Goal: Transaction & Acquisition: Complete application form

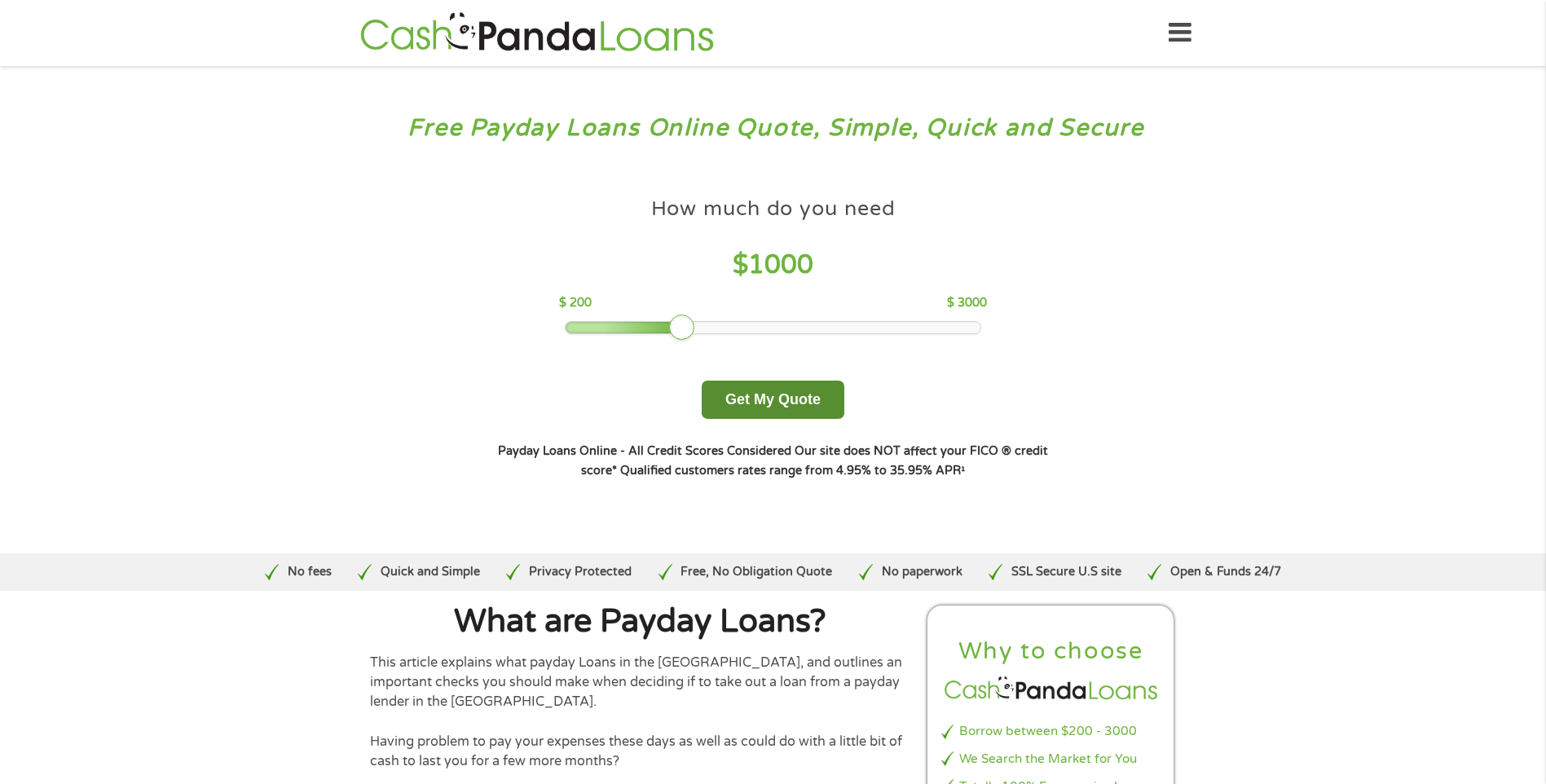
click at [777, 407] on button "Get My Quote" at bounding box center [773, 399] width 142 height 39
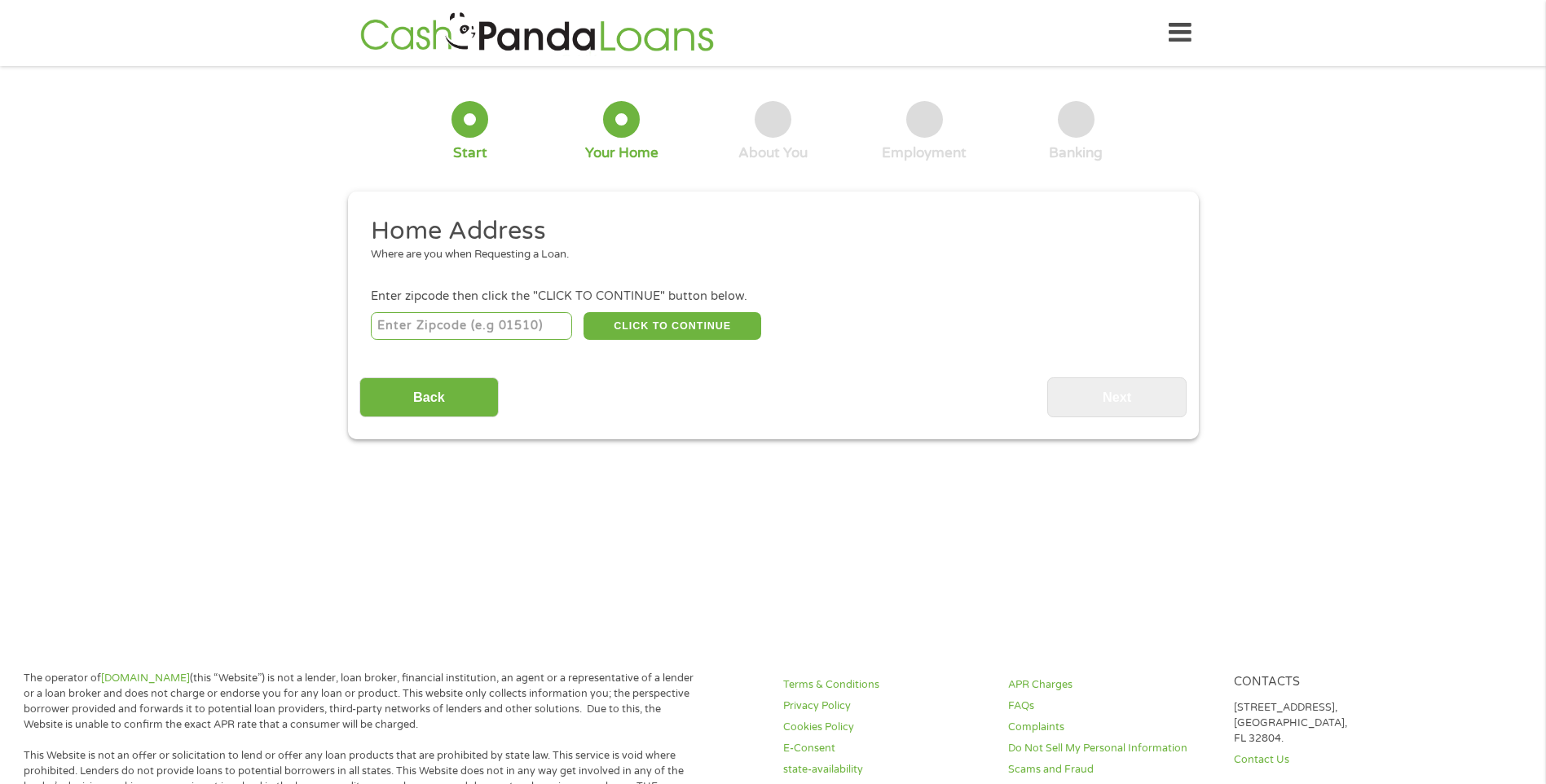
click at [416, 333] on input "number" at bounding box center [471, 326] width 201 height 27
type input "43219"
click at [623, 326] on button "CLICK TO CONTINUE" at bounding box center [672, 326] width 177 height 27
type input "43219"
type input "Columbus"
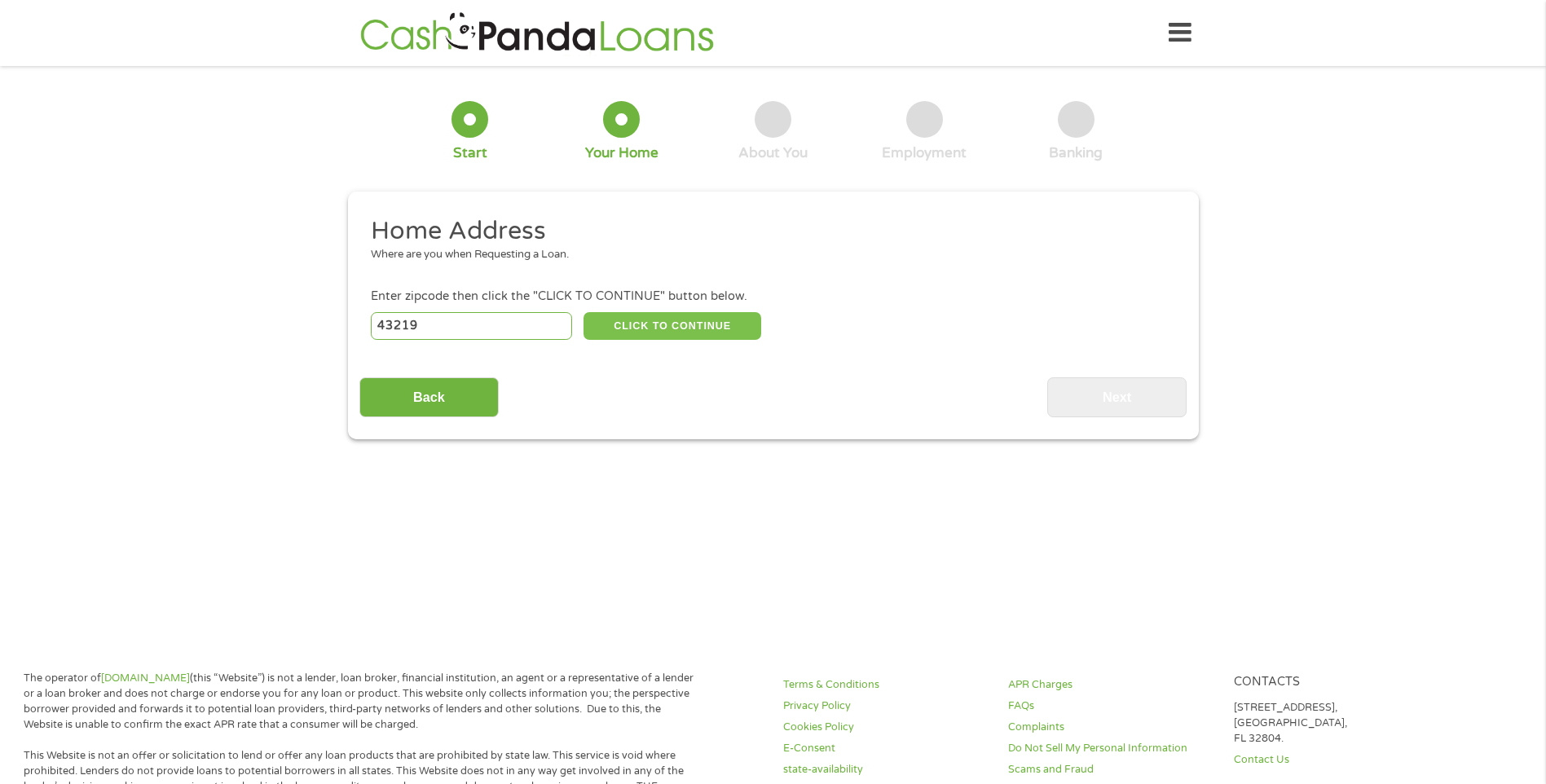
select select "Ohio"
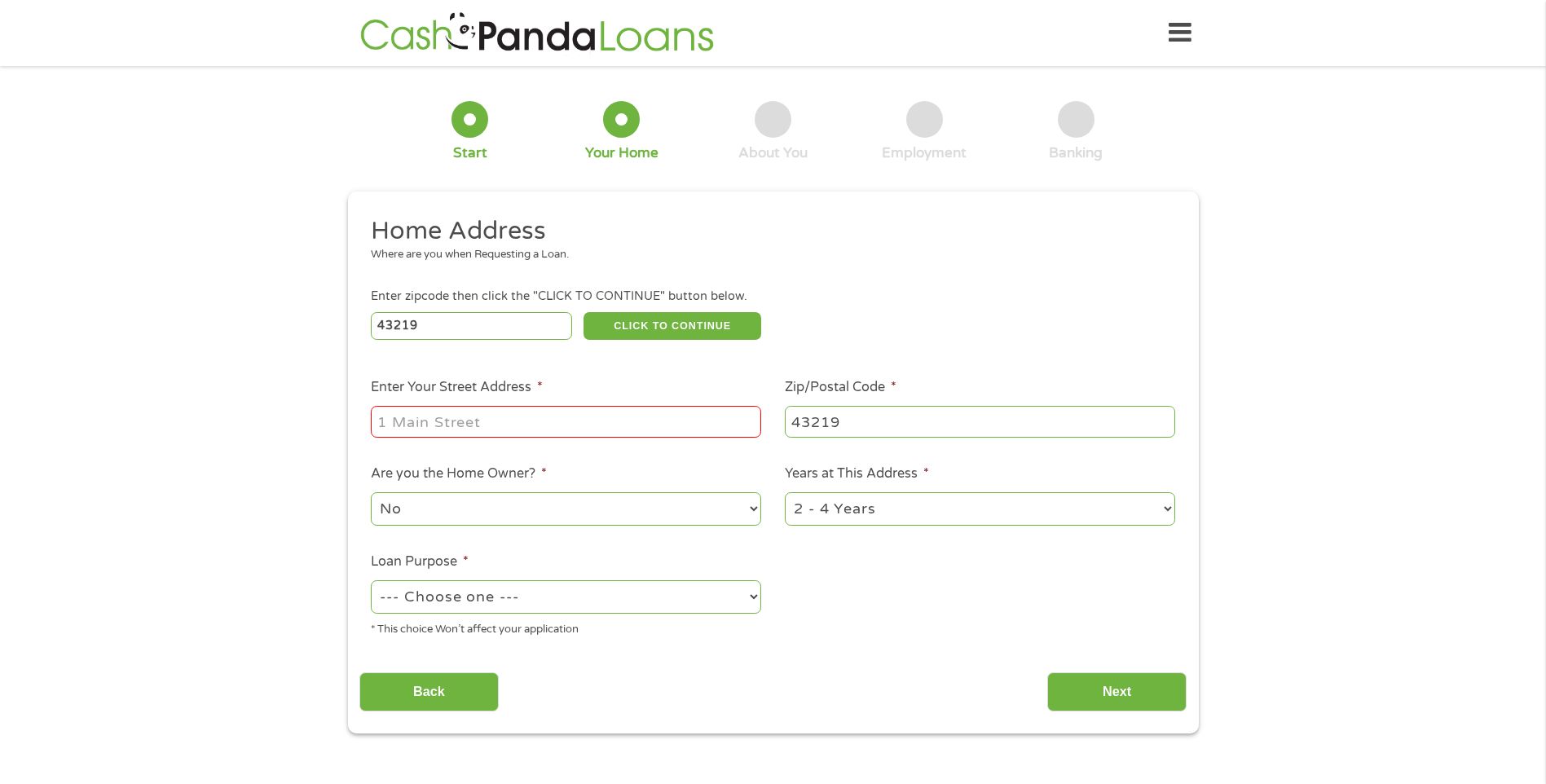
click at [429, 418] on input "Enter Your Street Address *" at bounding box center [566, 422] width 390 height 31
type input "3962 Lilyvale Dr, Columbus, OH 43219, USA"
click at [428, 506] on select "No Yes" at bounding box center [566, 508] width 390 height 33
select select "yes"
click at [371, 492] on select "No Yes" at bounding box center [566, 508] width 390 height 33
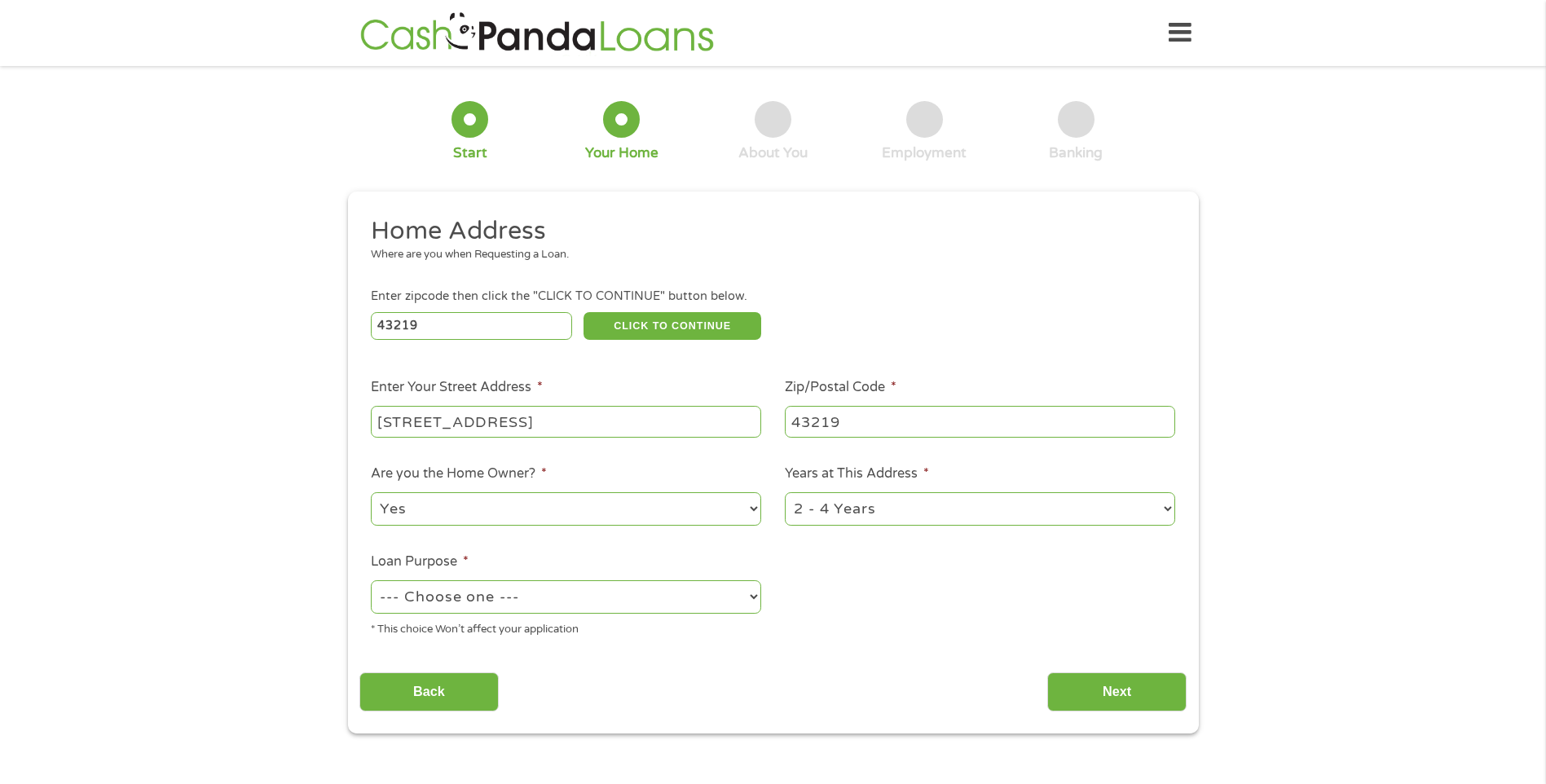
click at [619, 603] on select "--- Choose one --- Pay Bills Debt Consolidation Home Improvement Major Purchase…" at bounding box center [566, 596] width 390 height 33
select select "shorttermcash"
click at [371, 580] on select "--- Choose one --- Pay Bills Debt Consolidation Home Improvement Major Purchase…" at bounding box center [566, 596] width 390 height 33
click at [447, 675] on input "Back" at bounding box center [428, 691] width 140 height 40
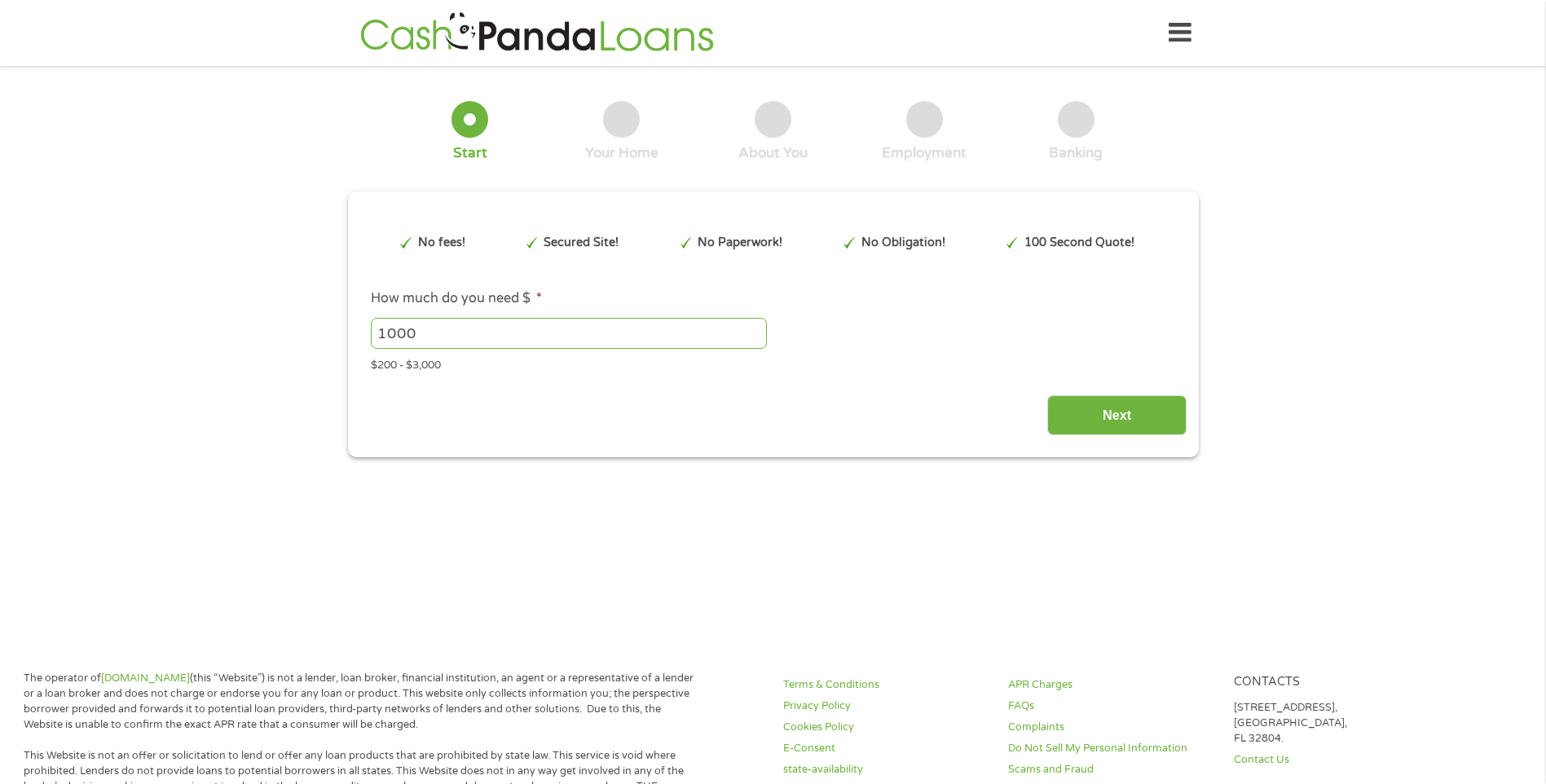
scroll to position [7, 7]
click at [1120, 428] on input "Next" at bounding box center [1117, 415] width 140 height 40
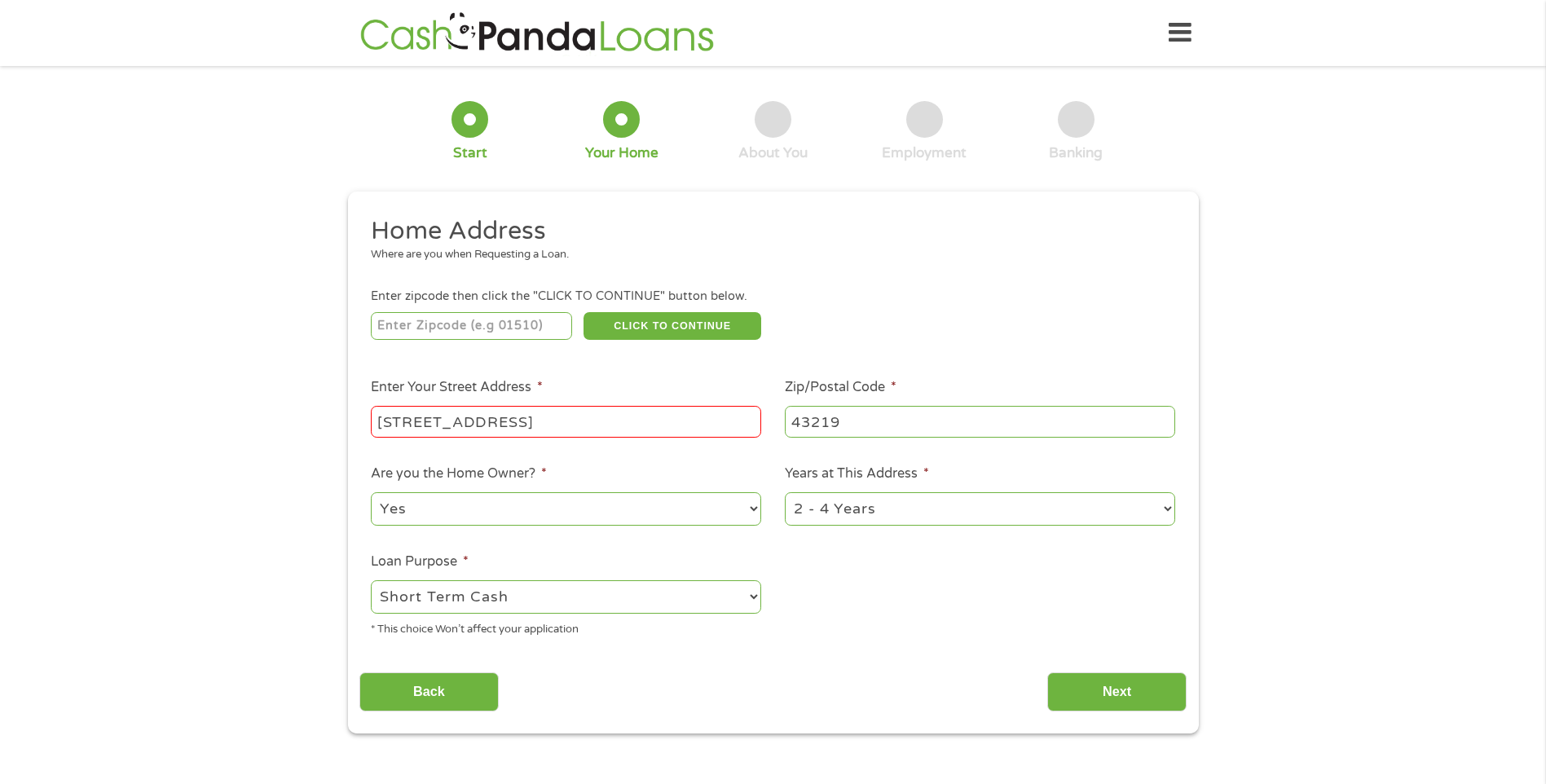
drag, startPoint x: 714, startPoint y: 423, endPoint x: 506, endPoint y: 424, distance: 208.0
click at [506, 424] on input "3962 Lilyvale Dr, Columbus, OH 43219, USA" at bounding box center [566, 422] width 390 height 31
type input "3962 Lilyvale Dr"
type input "43219"
click at [1091, 700] on input "Next" at bounding box center [1117, 691] width 140 height 40
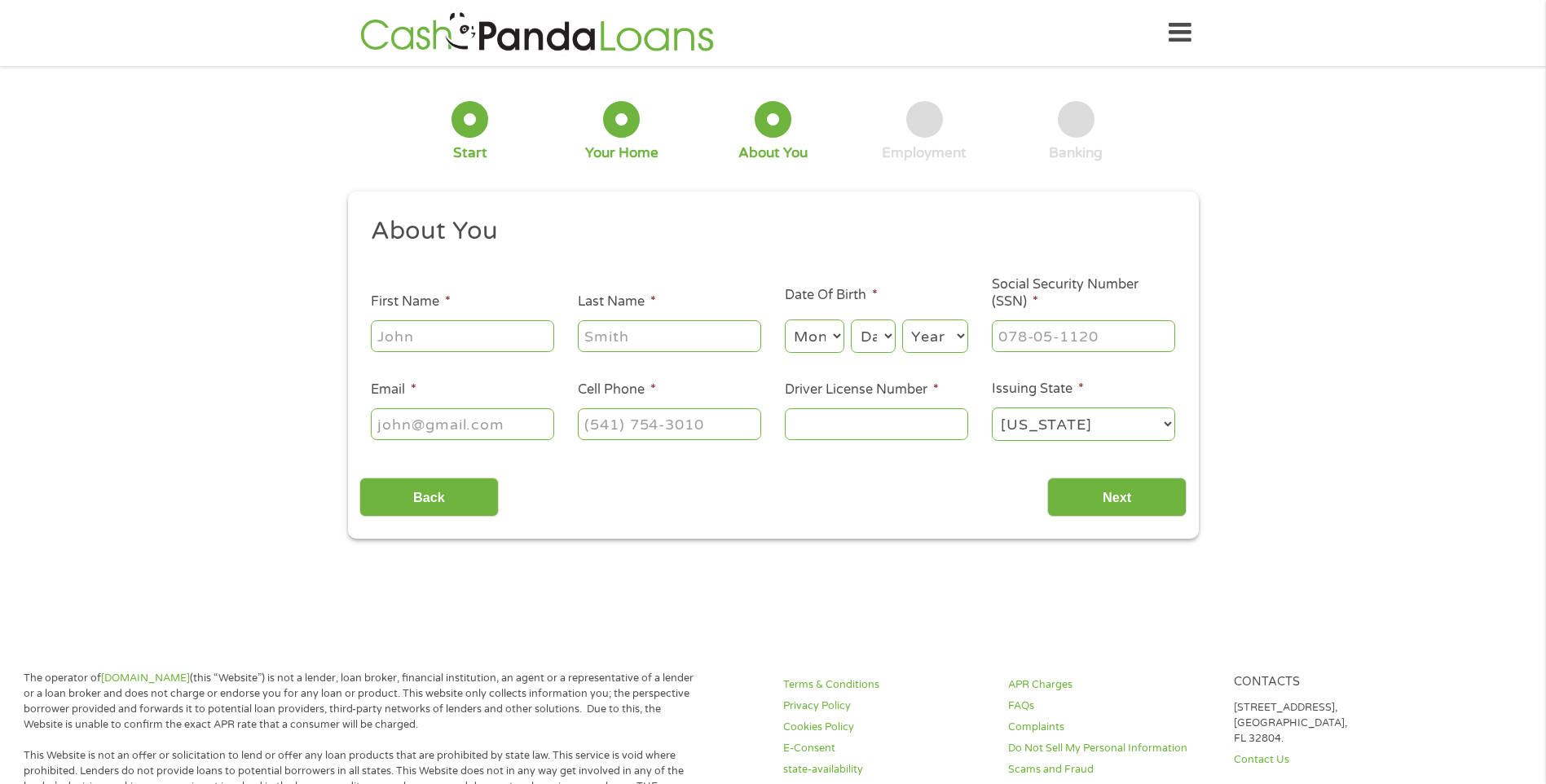
click at [493, 325] on input "First Name *" at bounding box center [463, 336] width 183 height 31
type input "maryam"
type input "mohamed"
select select "10"
select select "1"
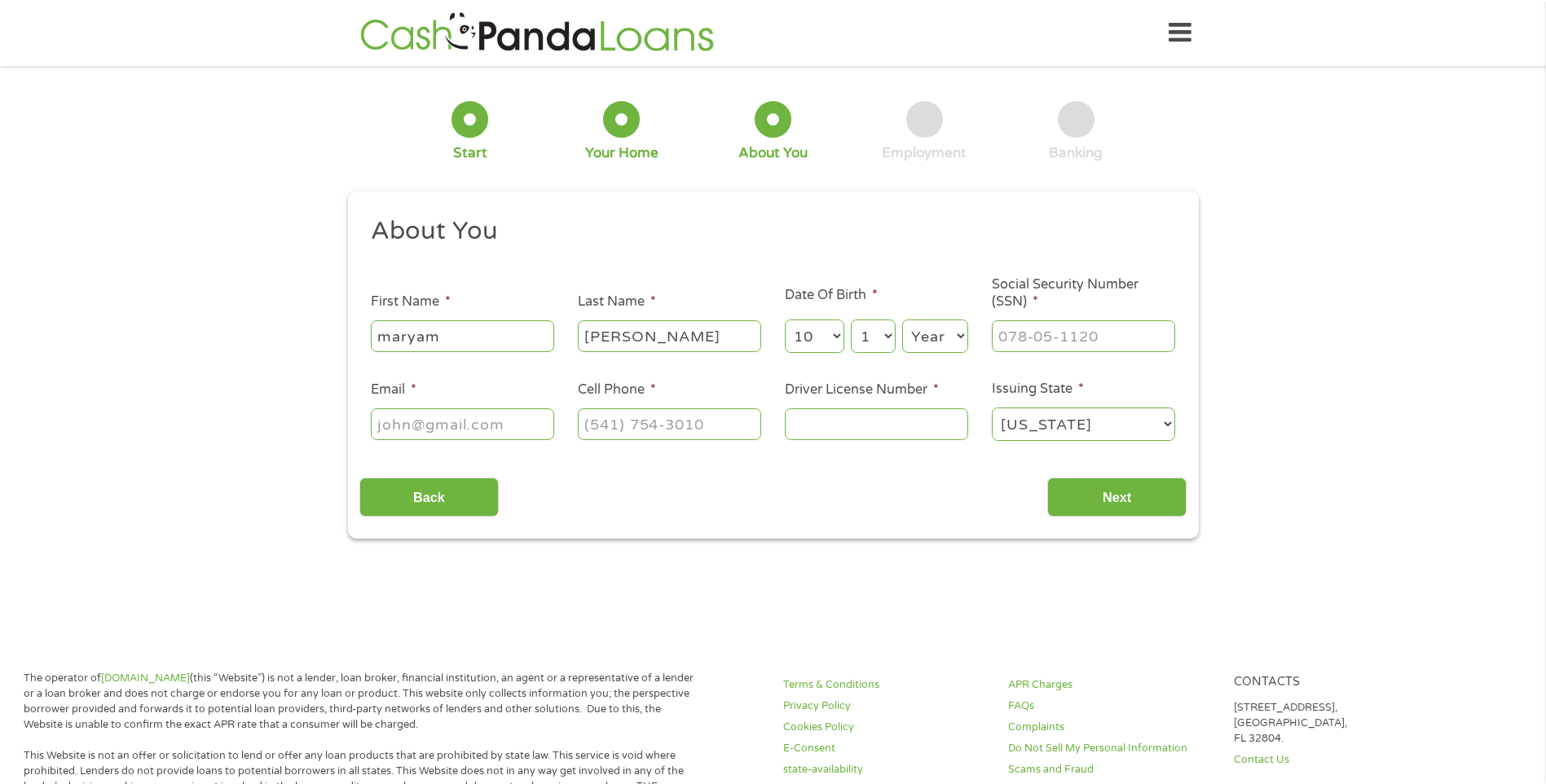
select select "1991"
type input "mohamedmary2023@gmail.com"
type input "(614) 684-8936"
drag, startPoint x: 819, startPoint y: 336, endPoint x: 777, endPoint y: 334, distance: 42.0
click at [777, 334] on li "Date Of Birth * Month Month 1 2 3 4 5 6 7 8 9 10 11 12 Day Day 1 2 3 4 5 6 7 8 …" at bounding box center [876, 320] width 207 height 70
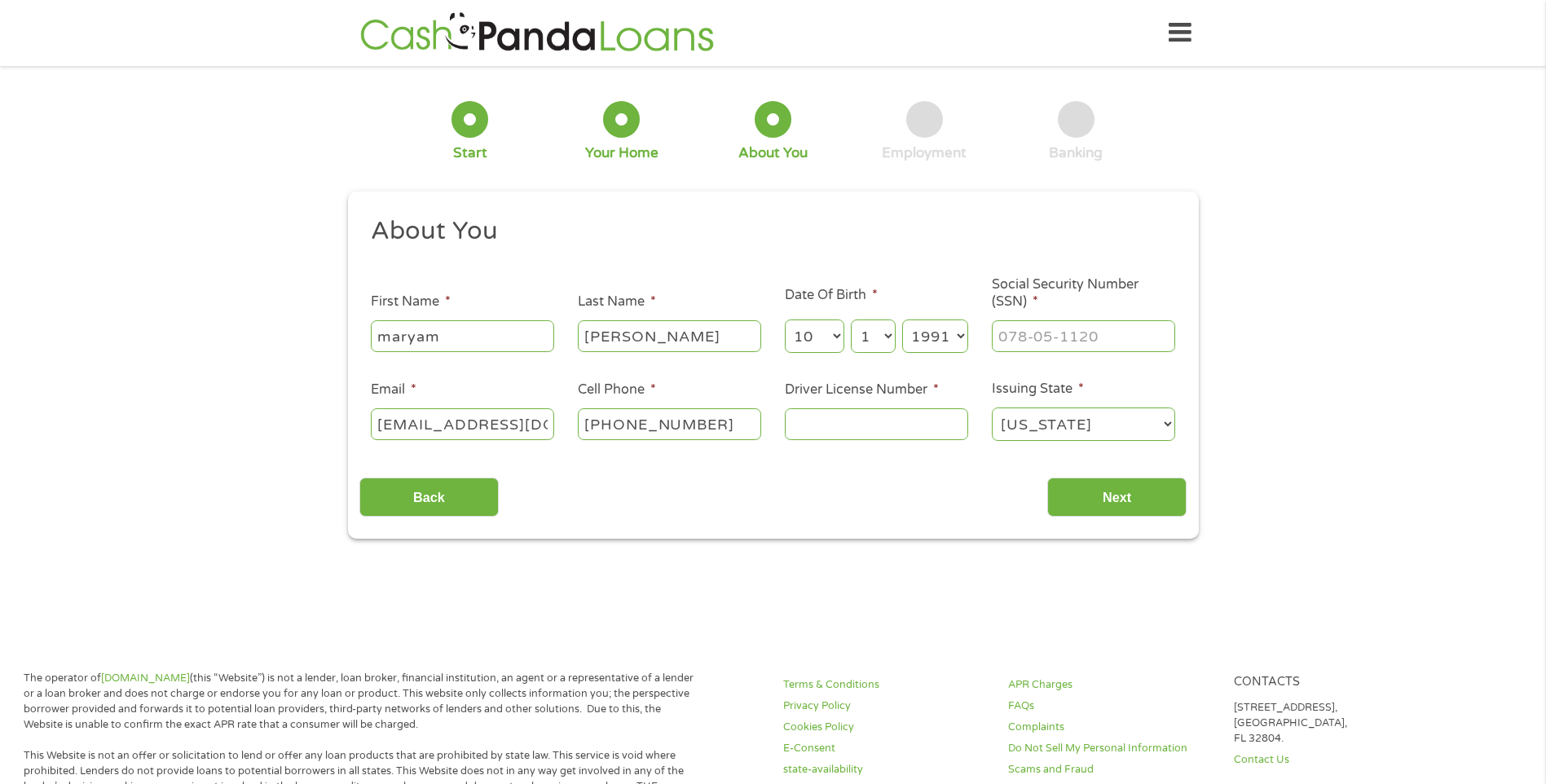
select select "3"
click at [785, 320] on select "Month 1 2 3 4 5 6 7 8 9 10 11 12" at bounding box center [814, 336] width 59 height 33
click at [862, 327] on select "Day 1 2 3 4 5 6 7 8 9 10 11 12 13 14 15 16 17 18 19 20 21 22 23 24 25 26 27 28 …" at bounding box center [872, 336] width 44 height 33
select select "30"
click at [851, 320] on select "Day 1 2 3 4 5 6 7 8 9 10 11 12 13 14 15 16 17 18 19 20 21 22 23 24 25 26 27 28 …" at bounding box center [872, 336] width 44 height 33
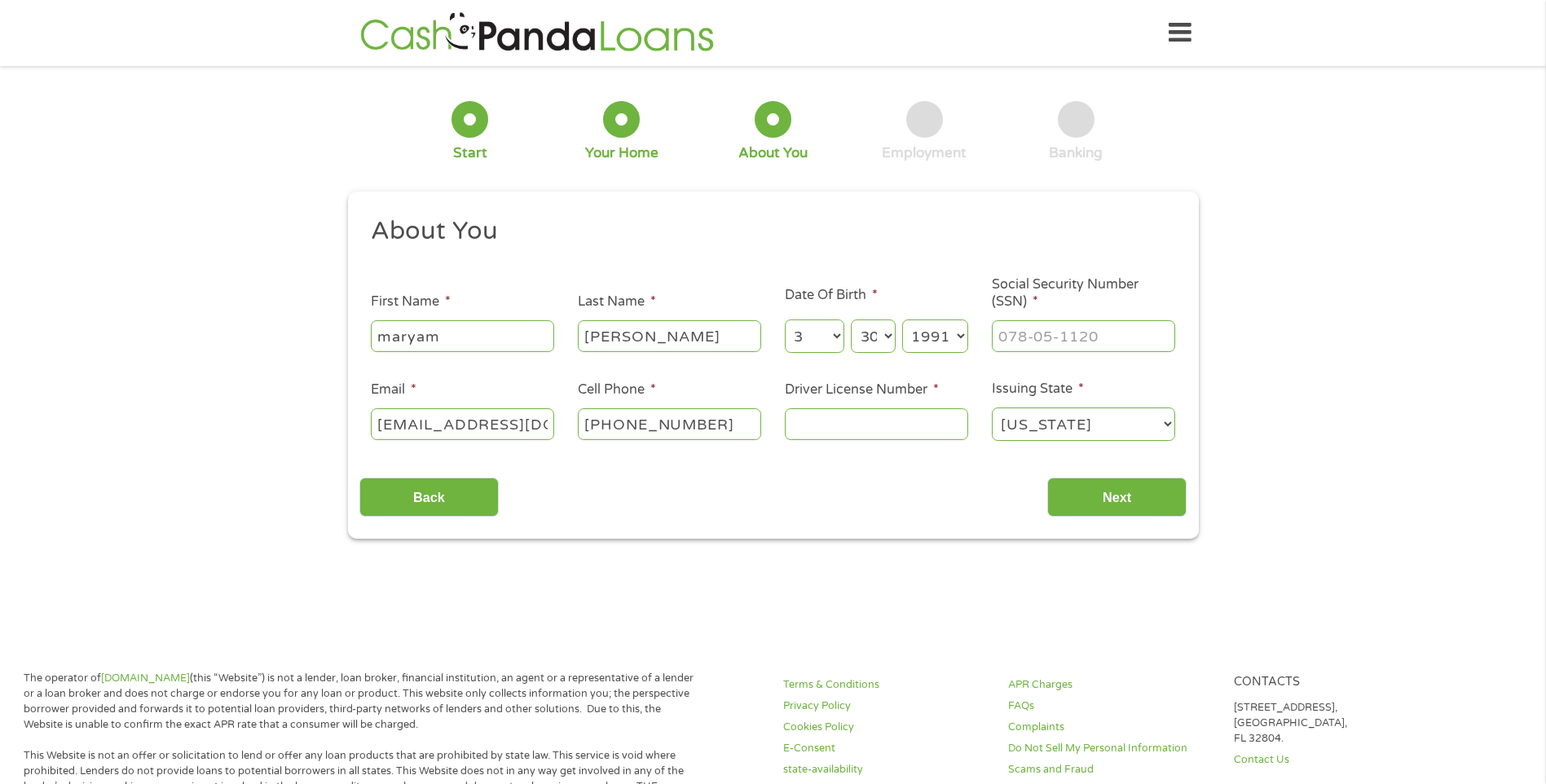
click at [920, 344] on select "Year 2007 2006 2005 2004 2003 2002 2001 2000 1999 1998 1997 1996 1995 1994 1993…" at bounding box center [935, 336] width 66 height 33
select select "1994"
click at [902, 320] on select "Year 2007 2006 2005 2004 2003 2002 2001 2000 1999 1998 1997 1996 1995 1994 1993…" at bounding box center [935, 336] width 66 height 33
click at [1031, 318] on div at bounding box center [1083, 337] width 183 height 38
click at [1031, 321] on input "___-__-____" at bounding box center [1083, 336] width 183 height 31
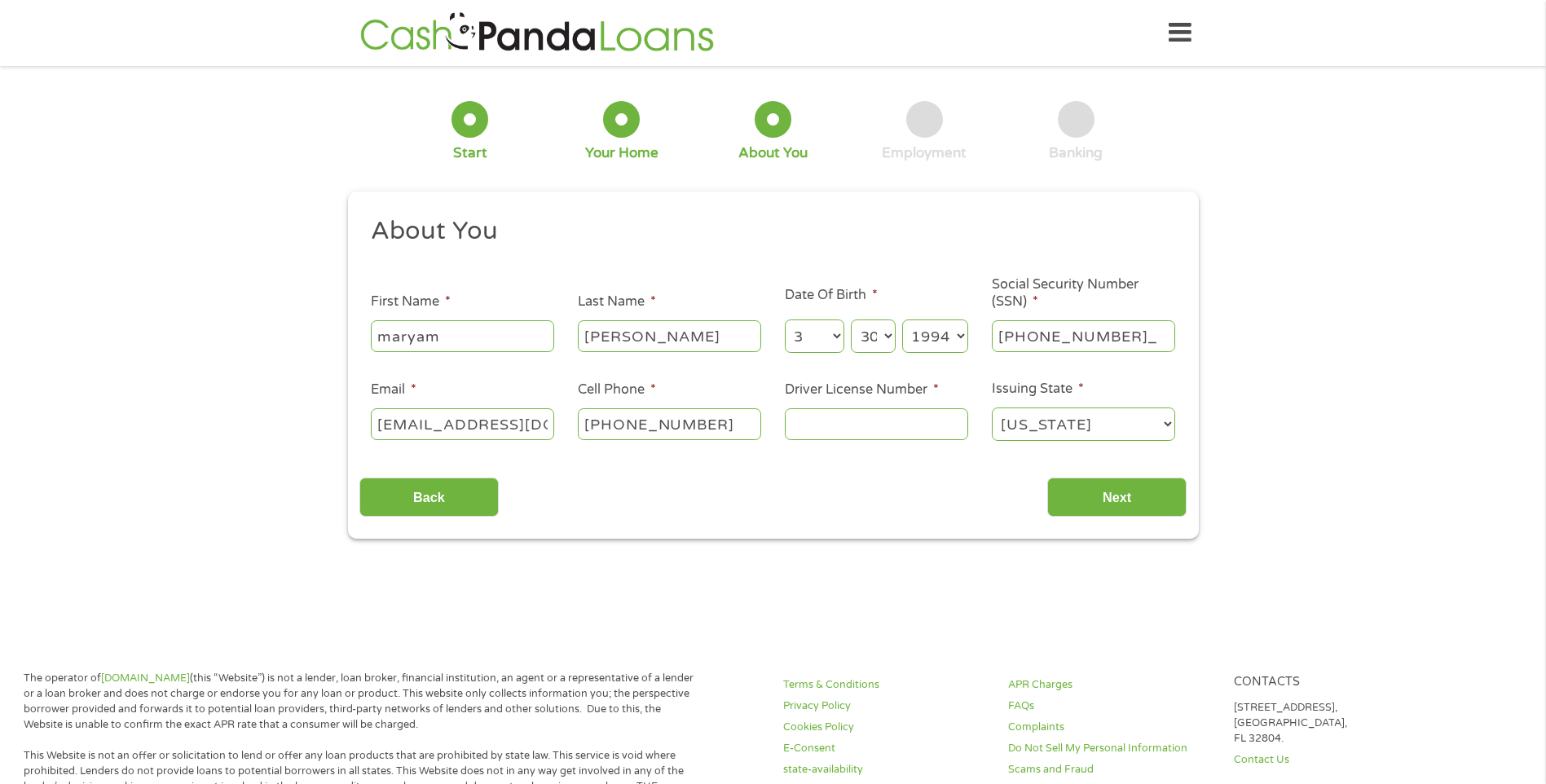
type input "511-15-3912"
click at [839, 422] on input "Driver License Number *" at bounding box center [877, 423] width 183 height 31
type input "uc455512"
click at [1070, 494] on input "Next" at bounding box center [1117, 497] width 140 height 40
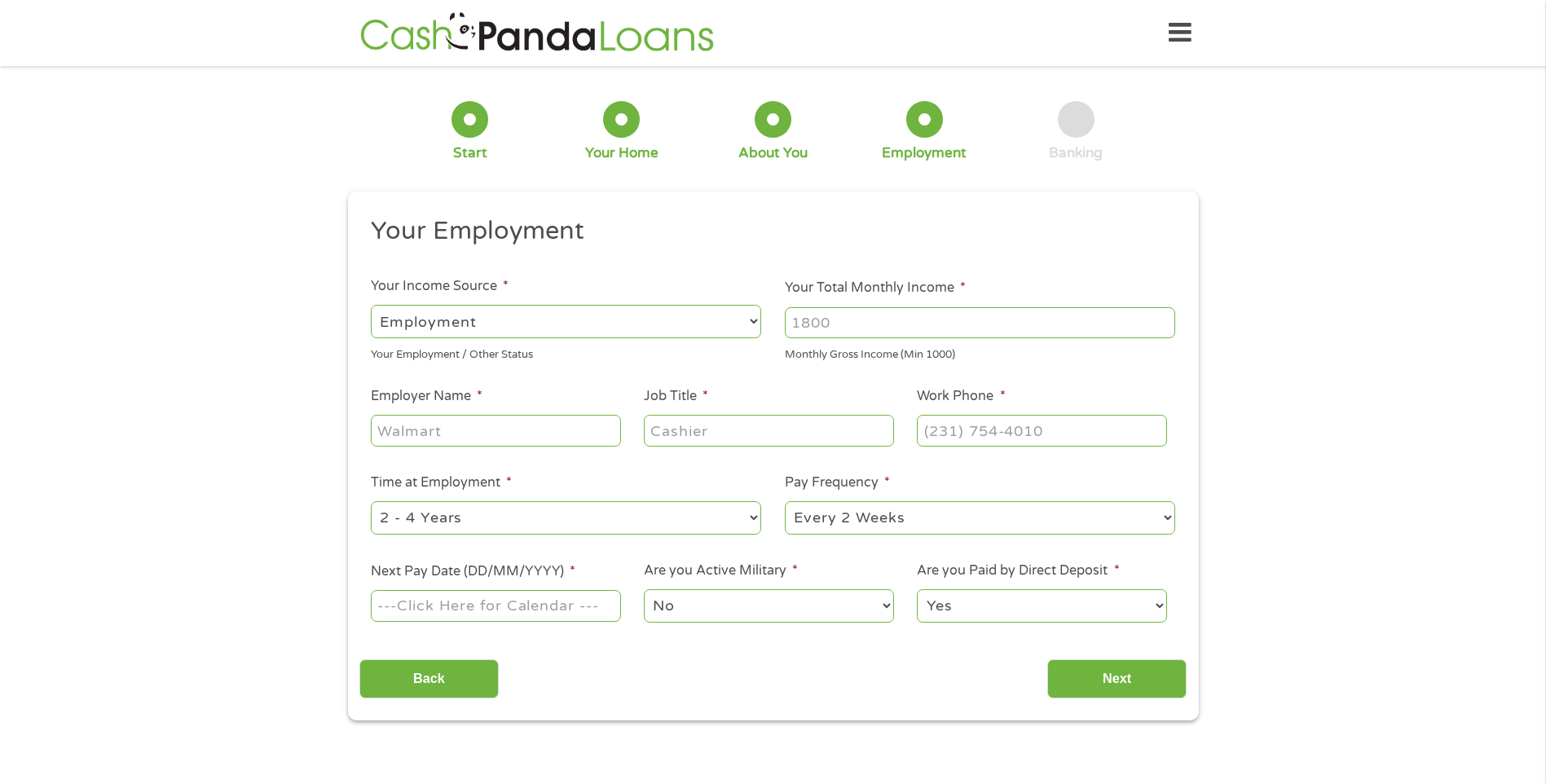
click at [937, 333] on input "Your Total Monthly Income *" at bounding box center [980, 322] width 390 height 31
type input "4000.00"
click at [406, 436] on input "Employer Name *" at bounding box center [495, 430] width 249 height 31
click at [712, 428] on input "Job Title *" at bounding box center [768, 430] width 249 height 31
type input "property manager"
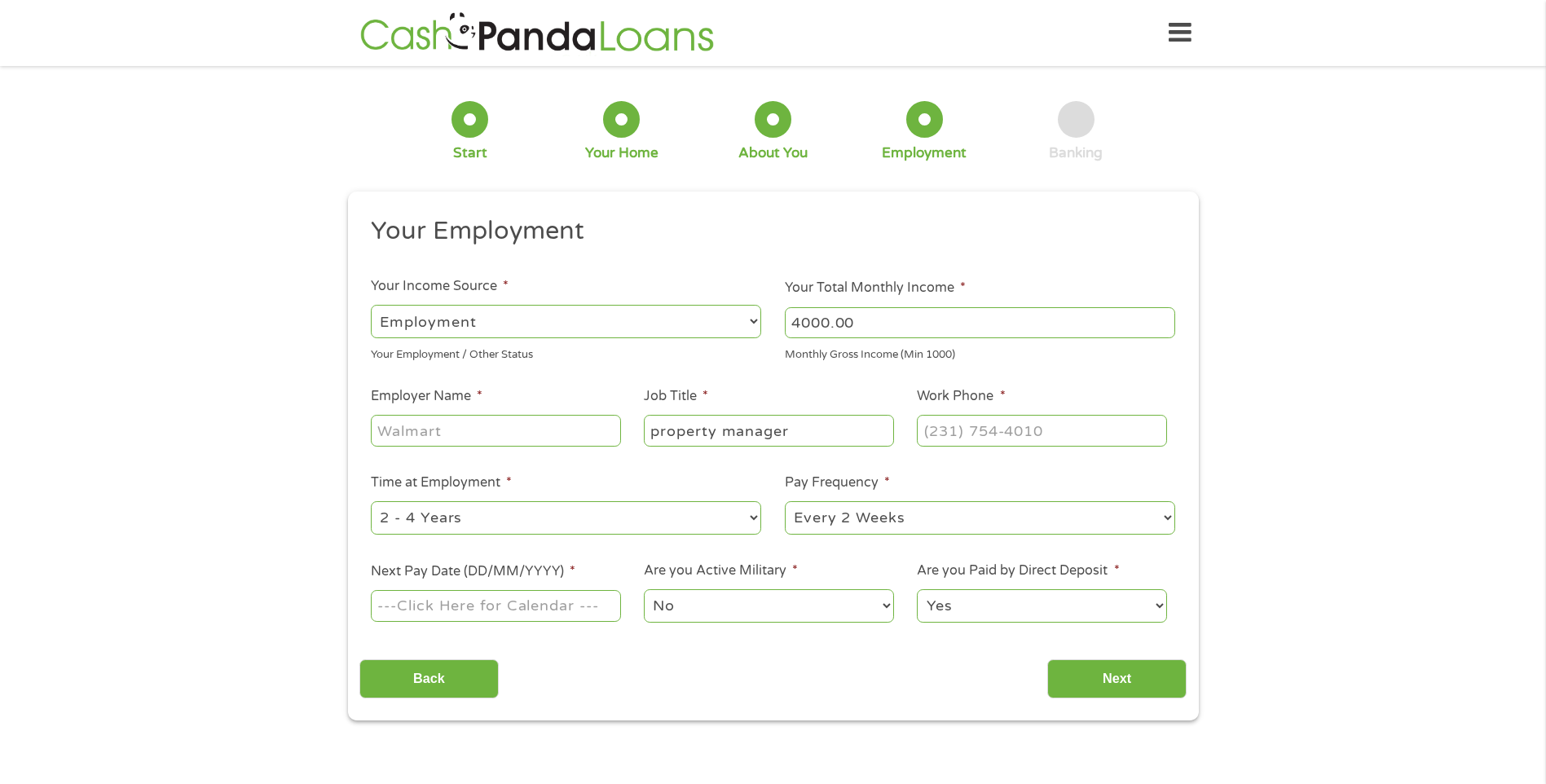
click at [1010, 413] on div at bounding box center [1041, 431] width 249 height 38
click at [1004, 424] on input "(___) ___-____" at bounding box center [1041, 430] width 249 height 31
type input "(614) 875-0076"
click at [526, 441] on input "Employer Name *" at bounding box center [495, 430] width 249 height 31
type input "tonti organization"
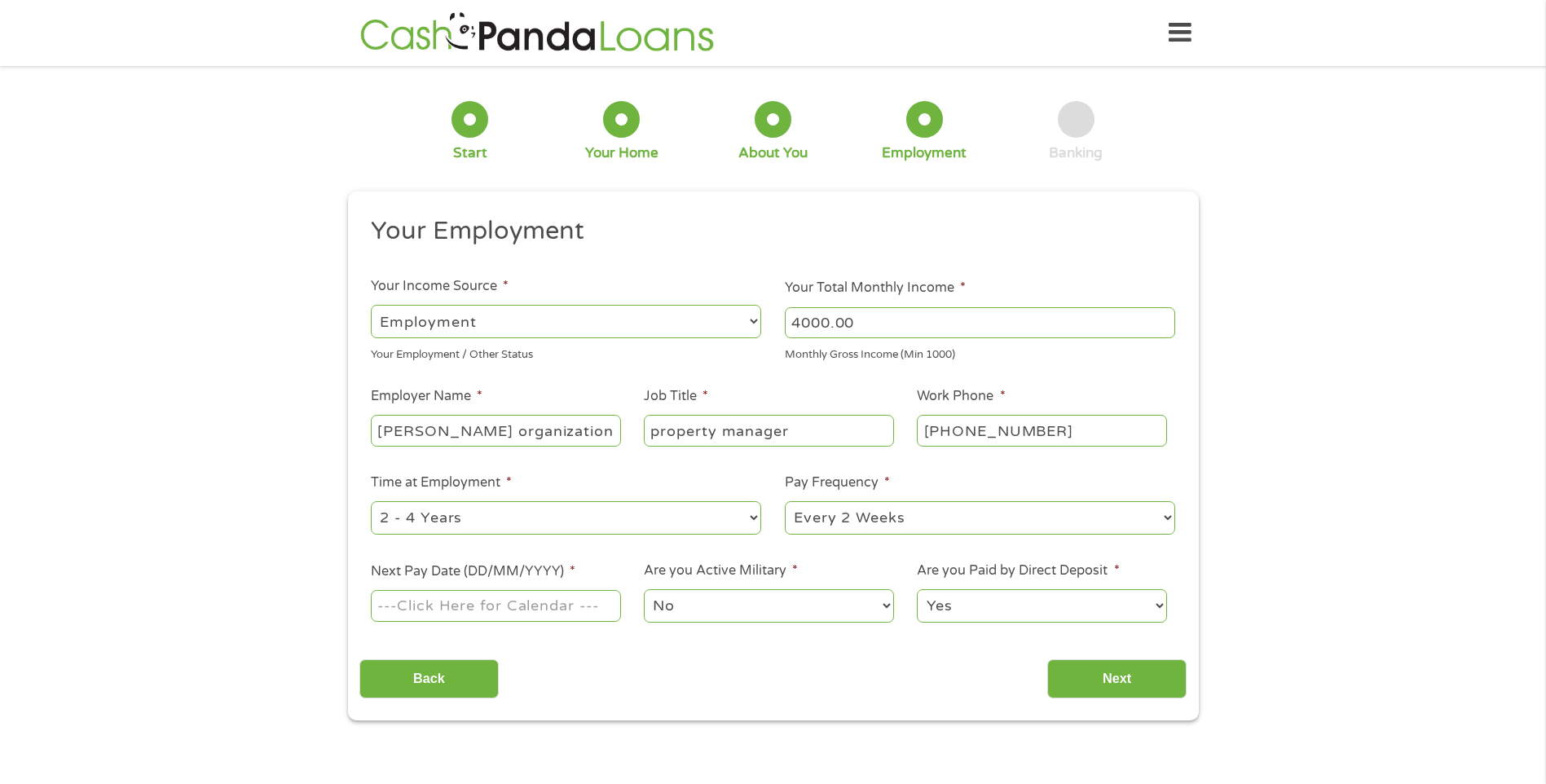
click at [487, 517] on select "--- Choose one --- 1 Year or less 1 - 2 Years 2 - 4 Years Over 4 Years" at bounding box center [566, 518] width 390 height 33
select select "12months"
click at [371, 501] on select "--- Choose one --- 1 Year or less 1 - 2 Years 2 - 4 Years Over 4 Years" at bounding box center [566, 518] width 390 height 33
click at [789, 512] on select "--- Choose one --- Every 2 Weeks Every Week Monthly Semi-Monthly" at bounding box center [980, 518] width 390 height 33
click at [1426, 457] on div "1 Start 2 Your Home 3 About You 4 Employment 5 Banking 6 This field is hidden w…" at bounding box center [773, 398] width 1546 height 643
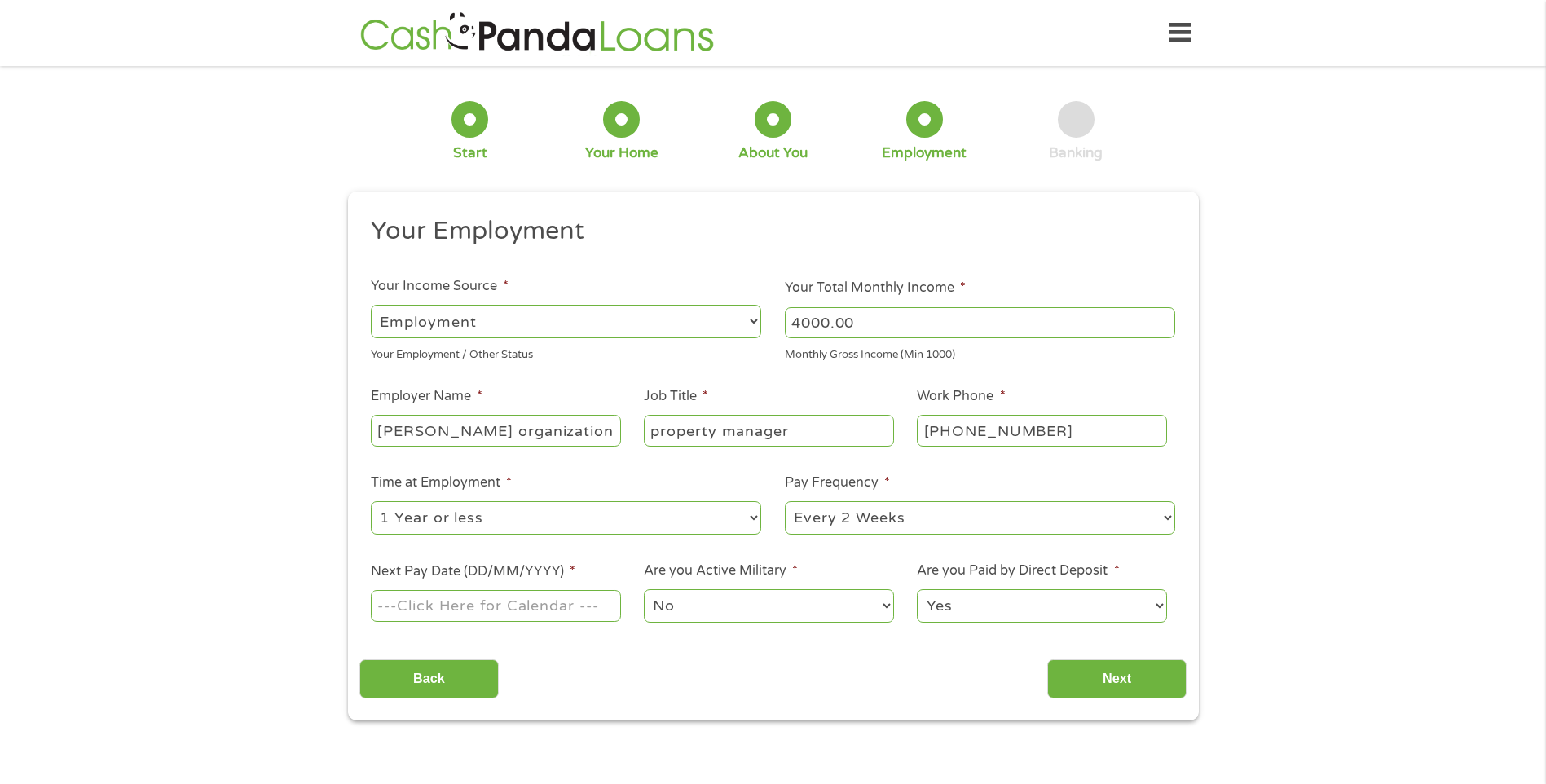
click at [444, 610] on input "Next Pay Date (DD/MM/YYYY) *" at bounding box center [495, 605] width 249 height 31
type input "19/09/2025"
click at [1039, 679] on div "Back Next" at bounding box center [772, 673] width 827 height 51
click at [1145, 685] on input "Next" at bounding box center [1117, 679] width 140 height 40
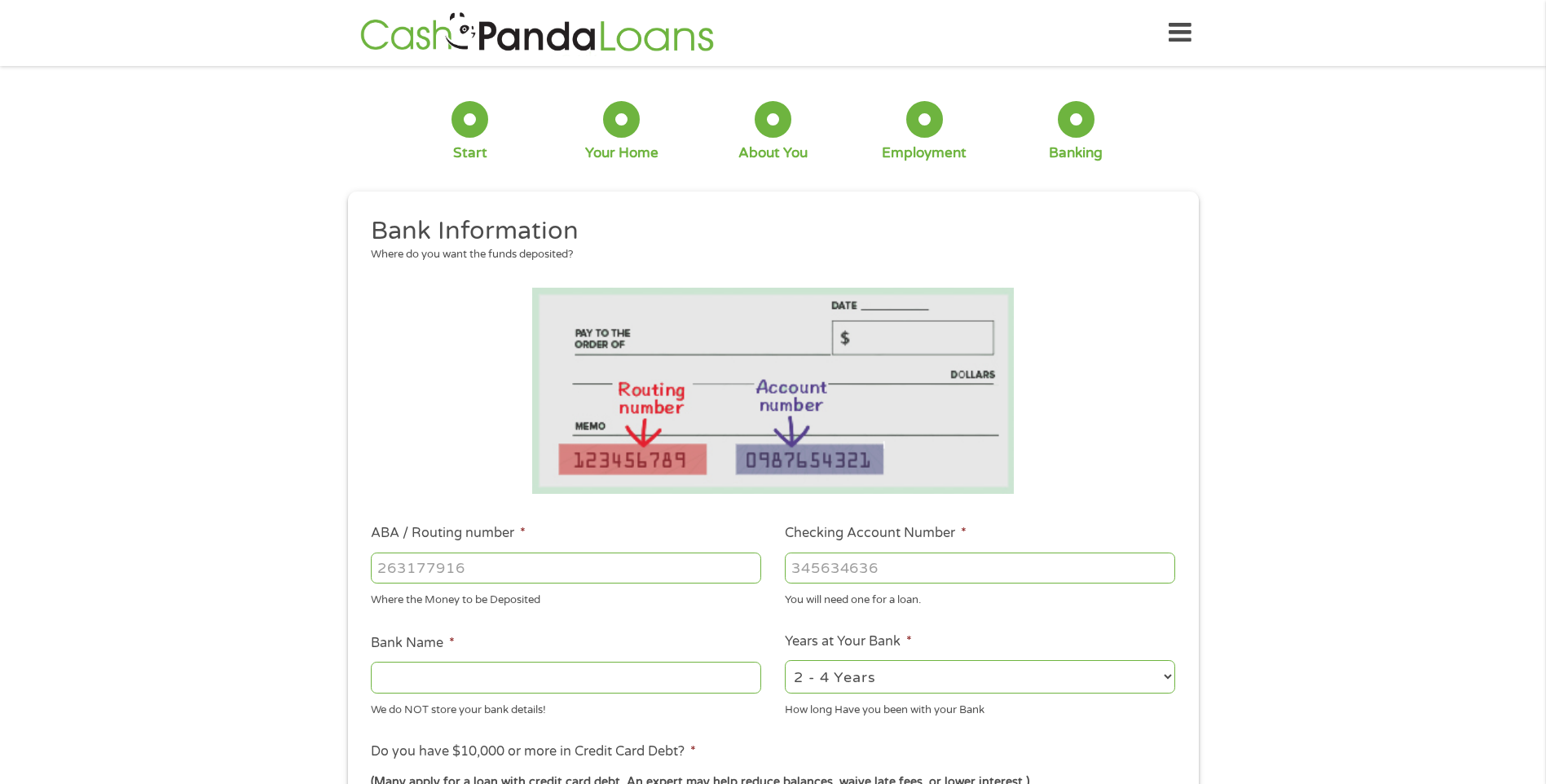
click at [578, 565] on input "ABA / Routing number *" at bounding box center [566, 568] width 390 height 31
type input "044000037"
type input "JPMORGAN CHASE BANK NA"
type input "044000037"
click at [789, 572] on input "Checking Account Number *" at bounding box center [980, 568] width 390 height 31
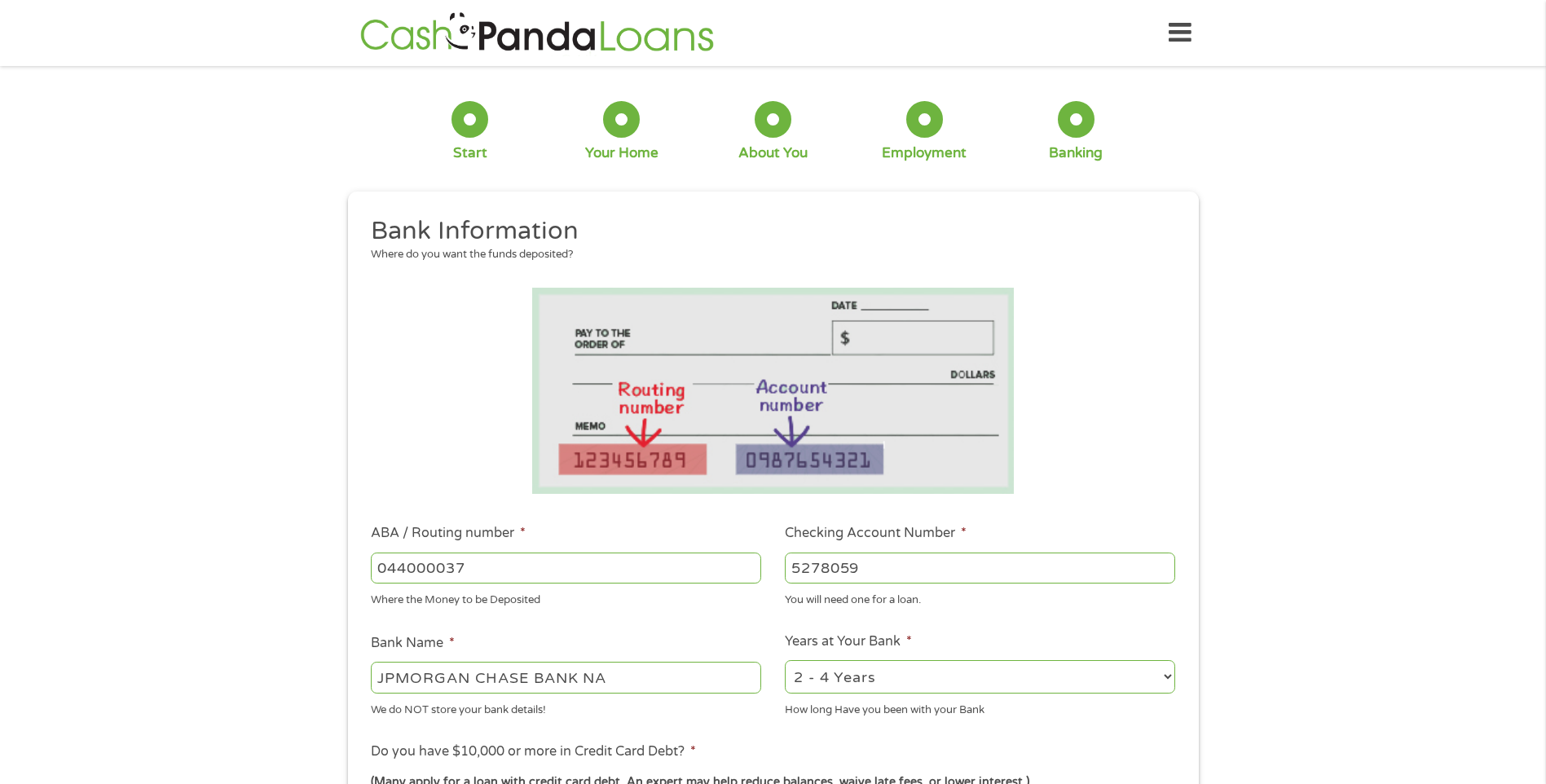
drag, startPoint x: 865, startPoint y: 573, endPoint x: 245, endPoint y: 506, distance: 623.6
click at [247, 505] on div "1 Start 2 Your Home 3 About You 4 Employment 5 Banking 6 This field is hidden w…" at bounding box center [773, 594] width 1546 height 1033
type input "578059258"
click at [874, 691] on select "2 - 4 Years 6 - 12 Months 1 - 2 Years Over 4 Years" at bounding box center [980, 676] width 390 height 33
select select "24months"
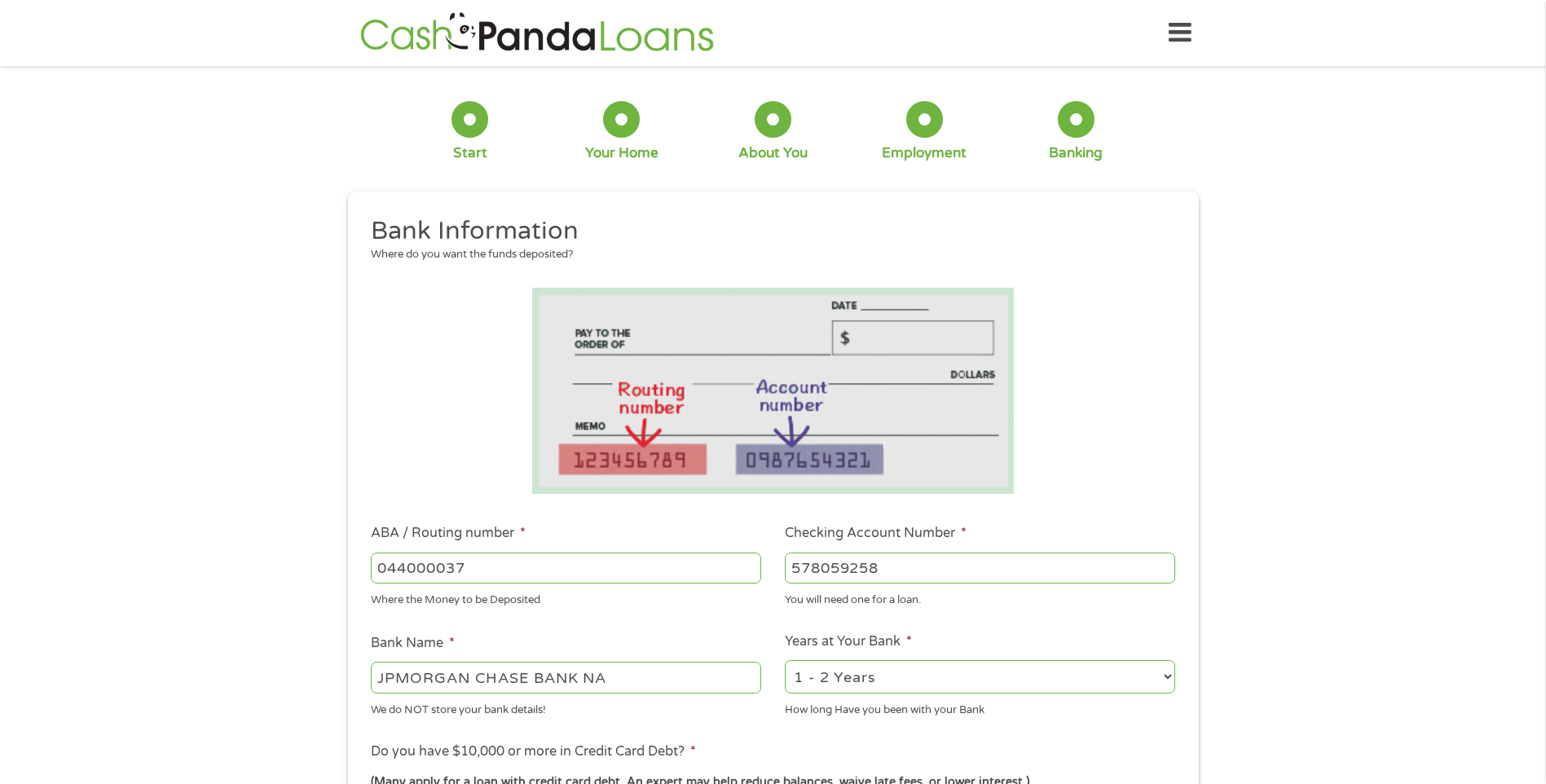
click at [785, 660] on select "2 - 4 Years 6 - 12 Months 1 - 2 Years Over 4 Years" at bounding box center [980, 676] width 390 height 33
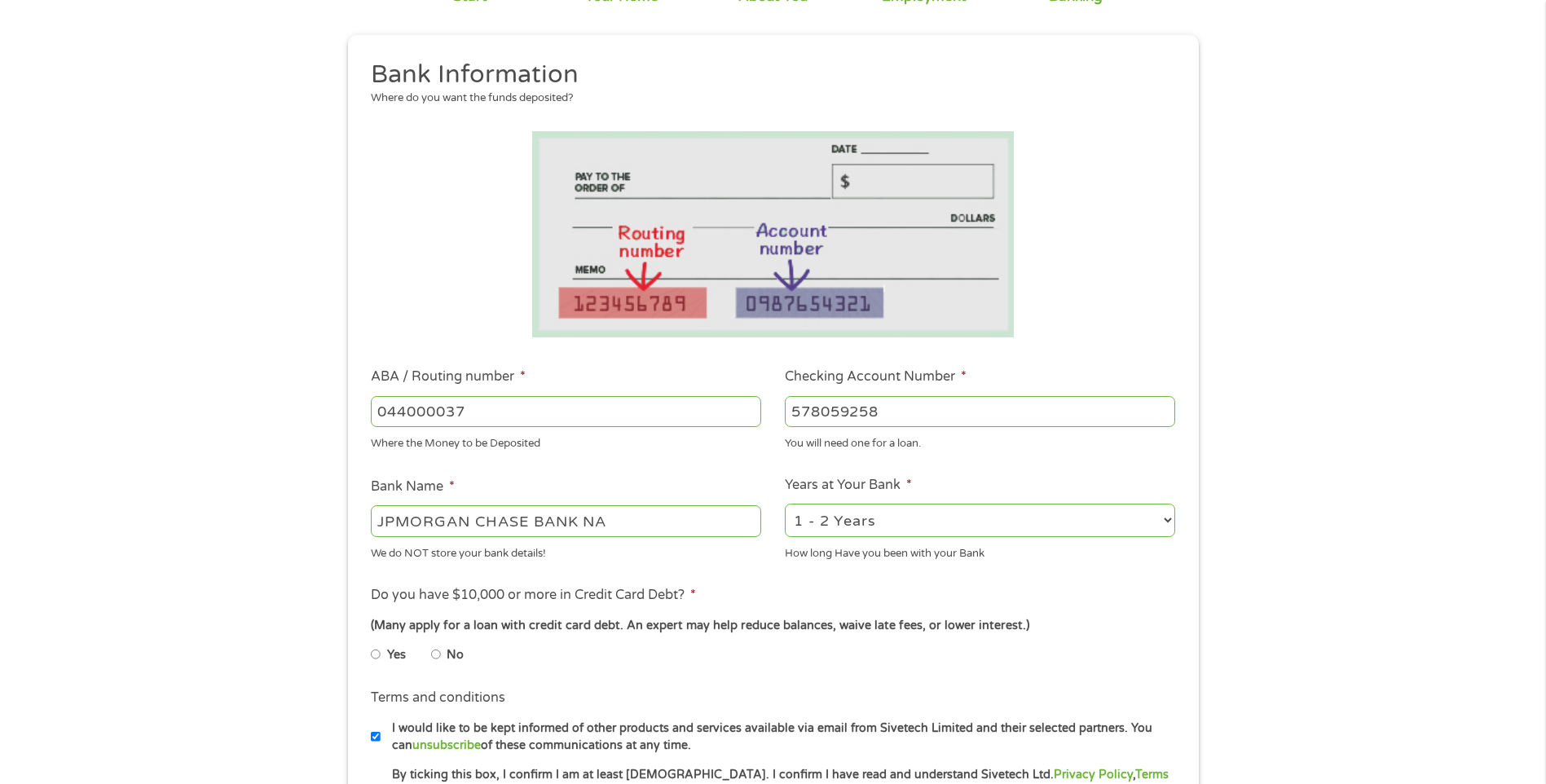
scroll to position [163, 0]
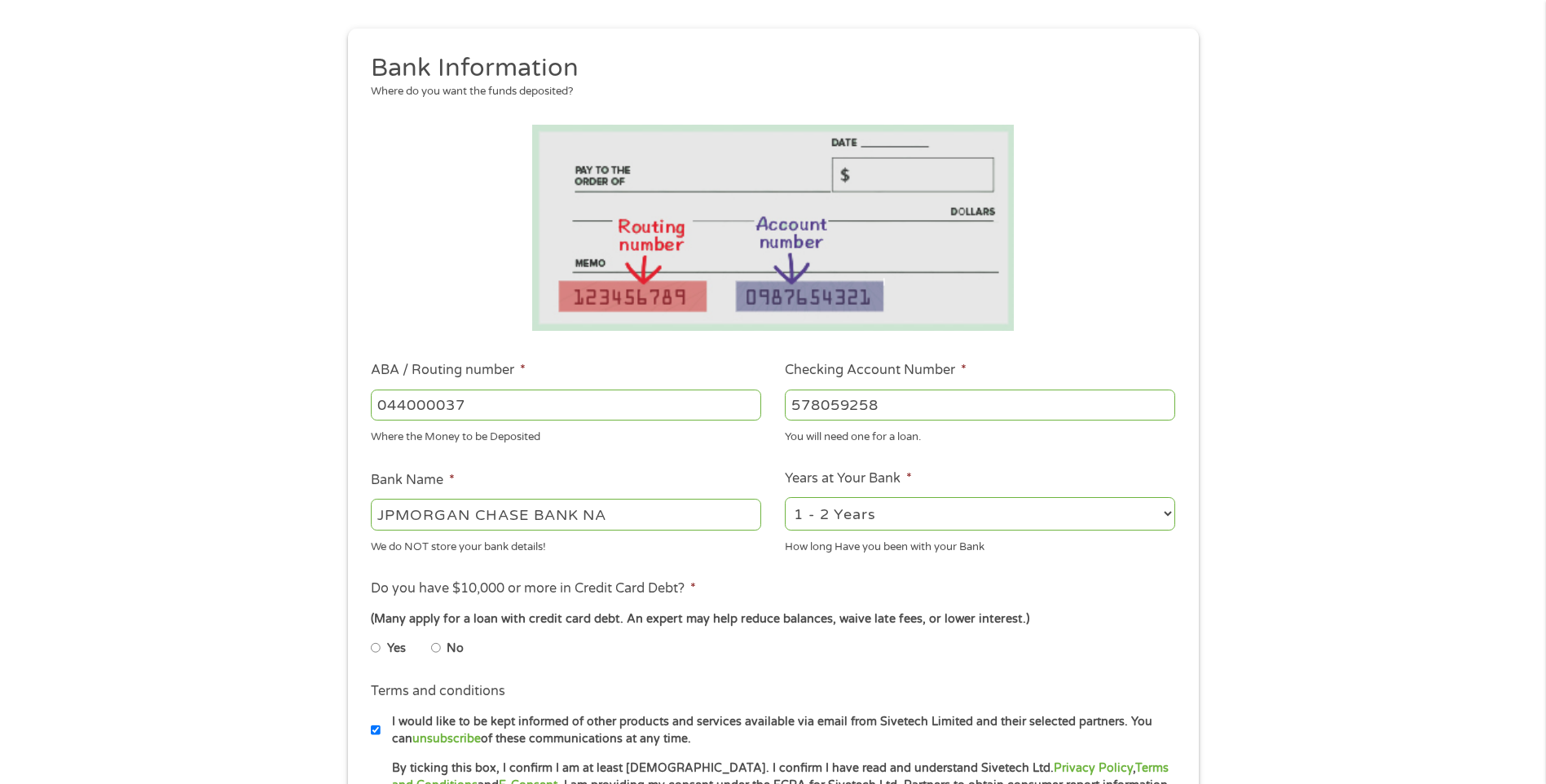
click at [431, 653] on input "No" at bounding box center [435, 648] width 9 height 26
radio input "true"
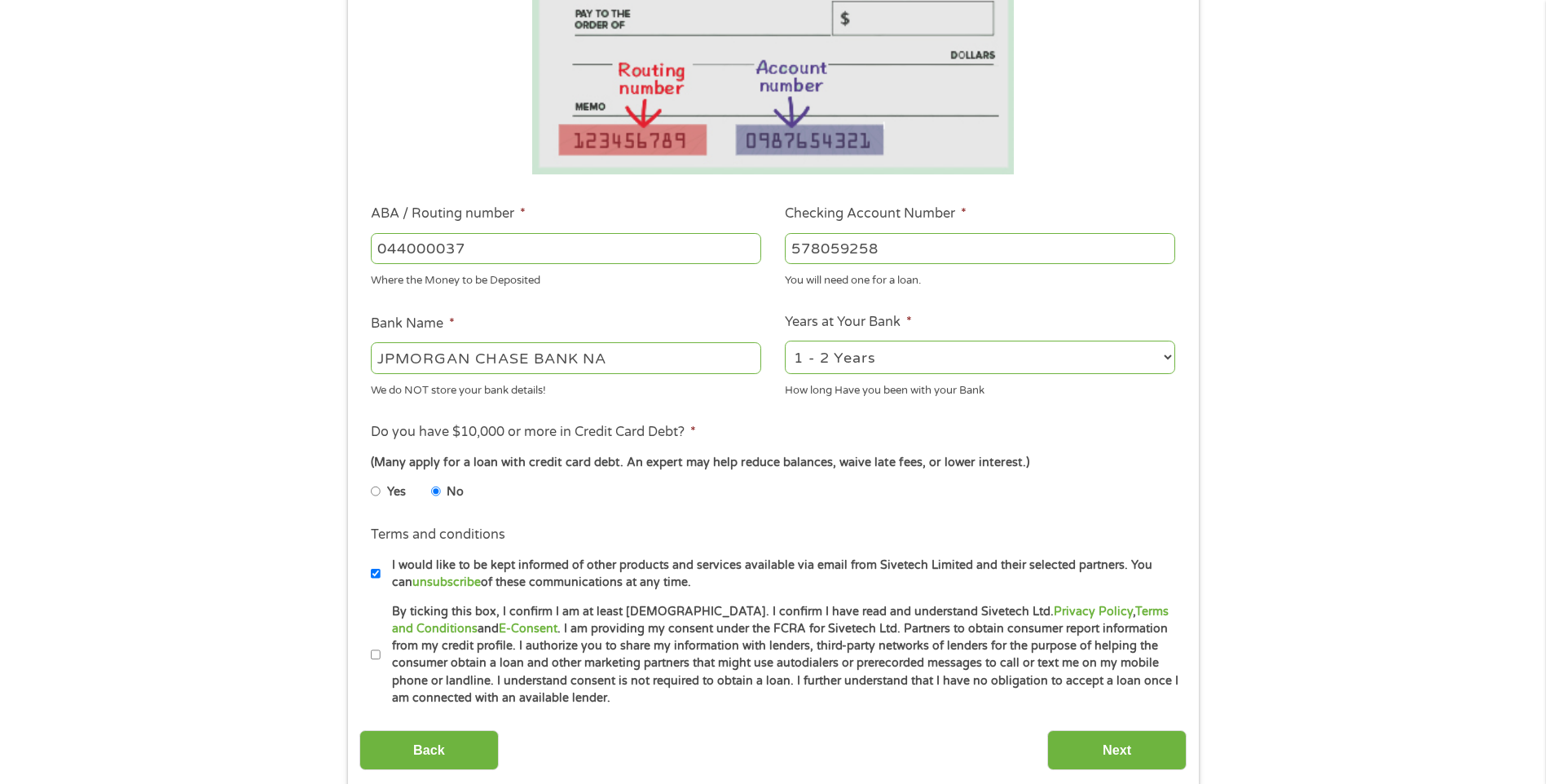
scroll to position [326, 0]
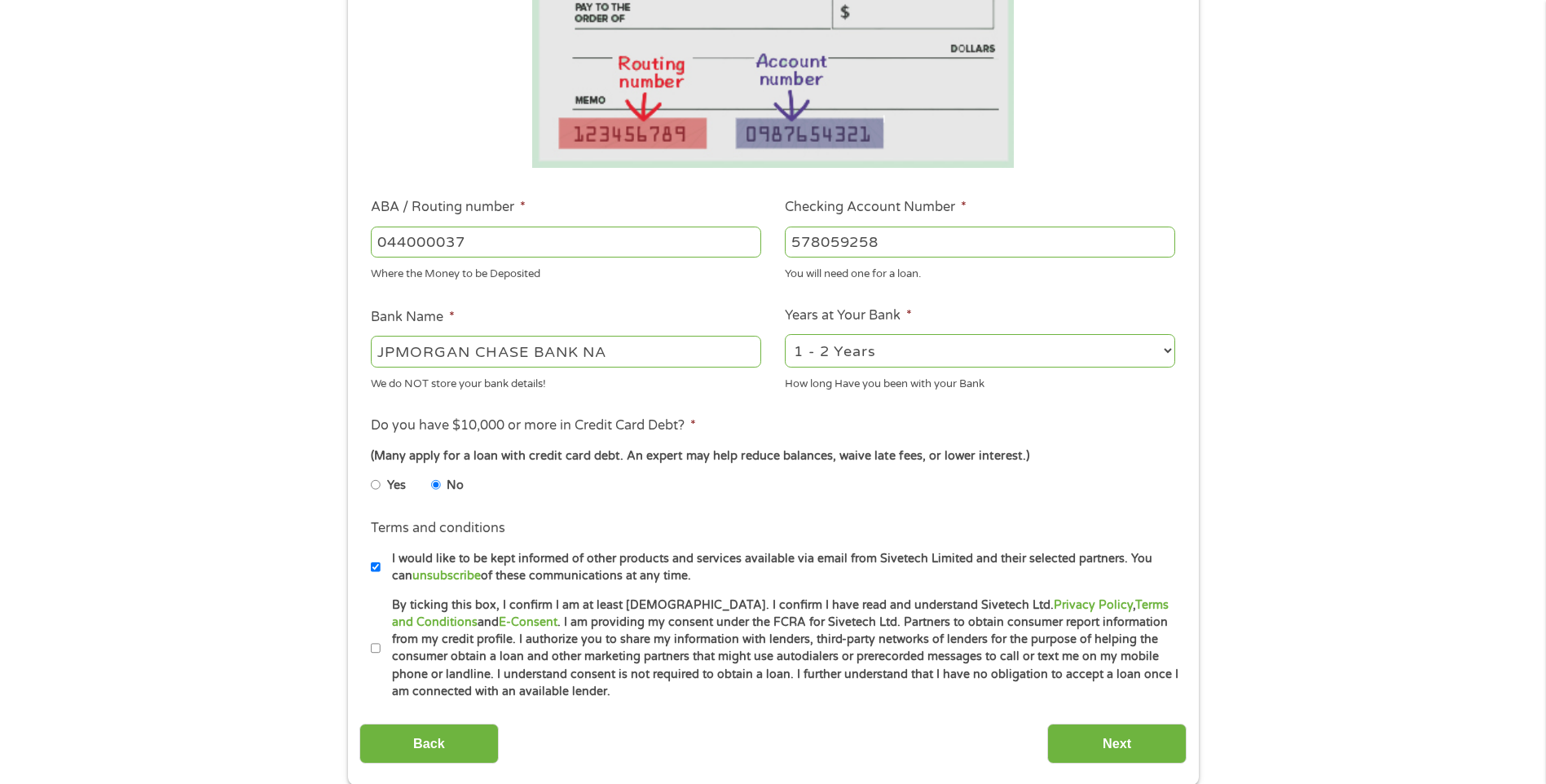
click at [378, 649] on input "By ticking this box, I confirm I am at least 18 years old. I confirm I have rea…" at bounding box center [375, 649] width 9 height 26
checkbox input "true"
click at [1135, 721] on div "Back Next" at bounding box center [772, 738] width 827 height 51
click at [1132, 728] on input "Next" at bounding box center [1117, 743] width 140 height 40
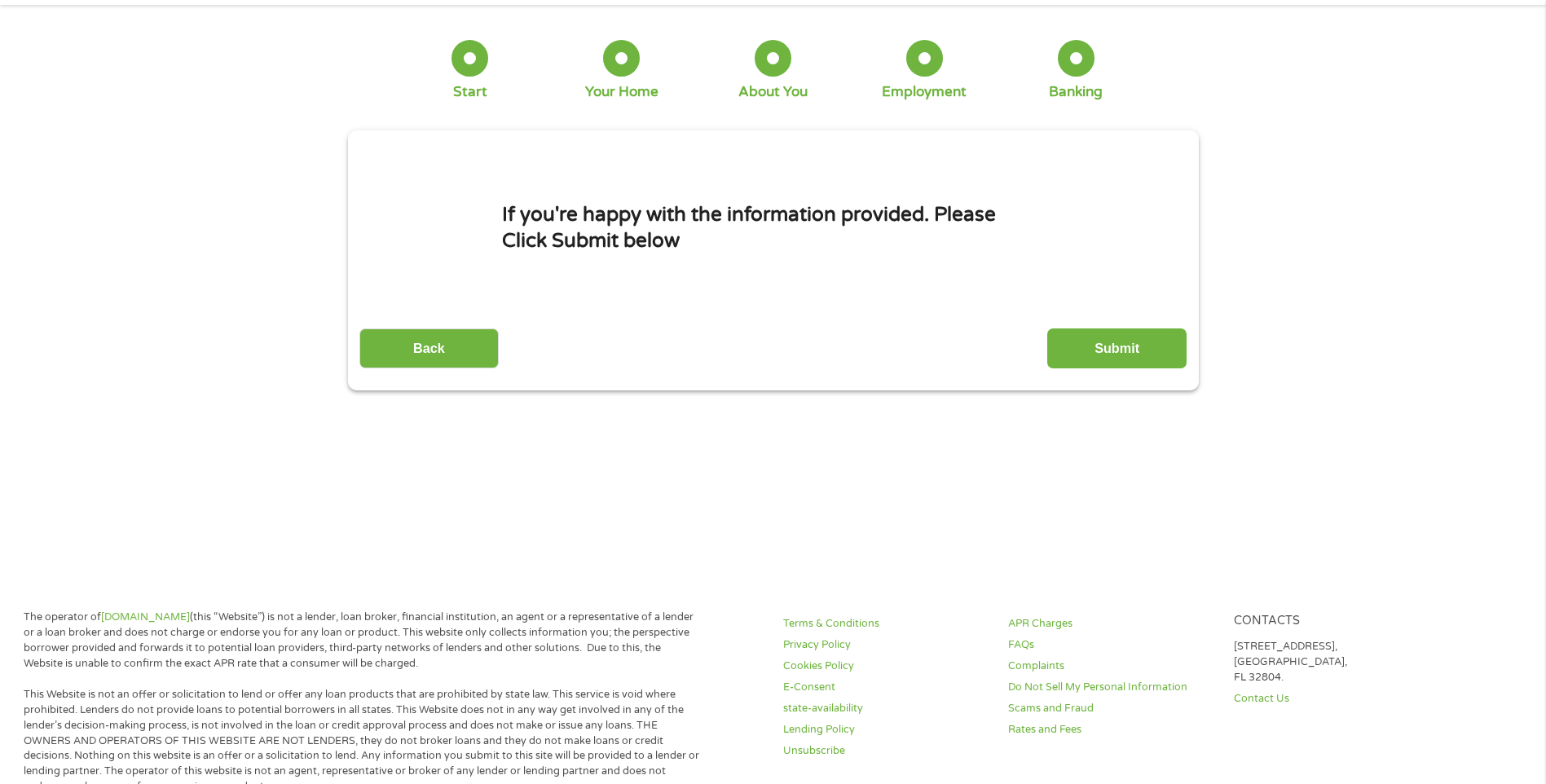
scroll to position [0, 0]
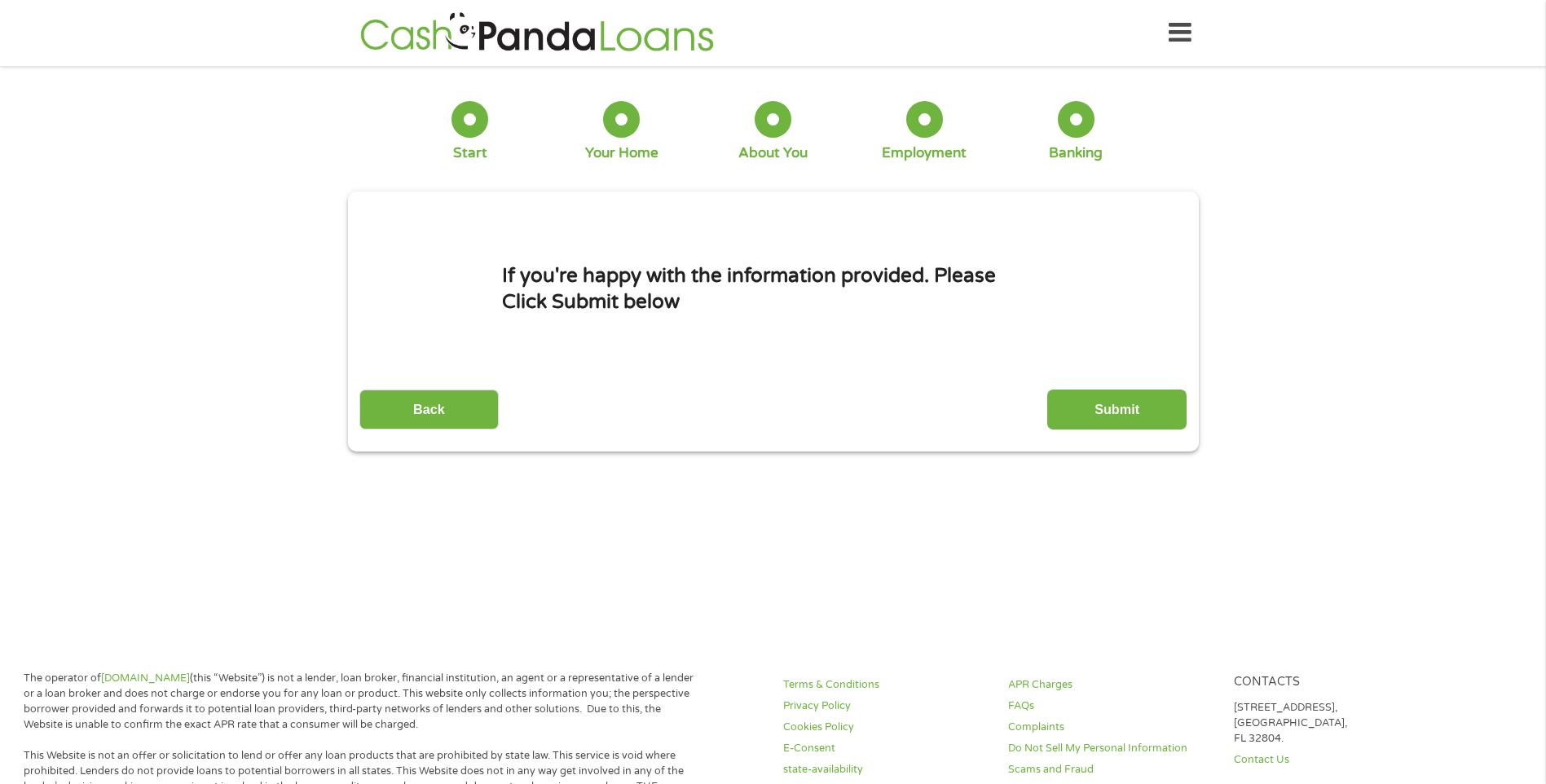
click at [1108, 374] on div "If you're happy with the information provided. Please Click Submit below Back S…" at bounding box center [772, 319] width 827 height 218
click at [1108, 388] on div "Back Submit" at bounding box center [772, 404] width 827 height 51
click at [1100, 405] on input "Submit" at bounding box center [1117, 410] width 140 height 40
